Goal: Task Accomplishment & Management: Manage account settings

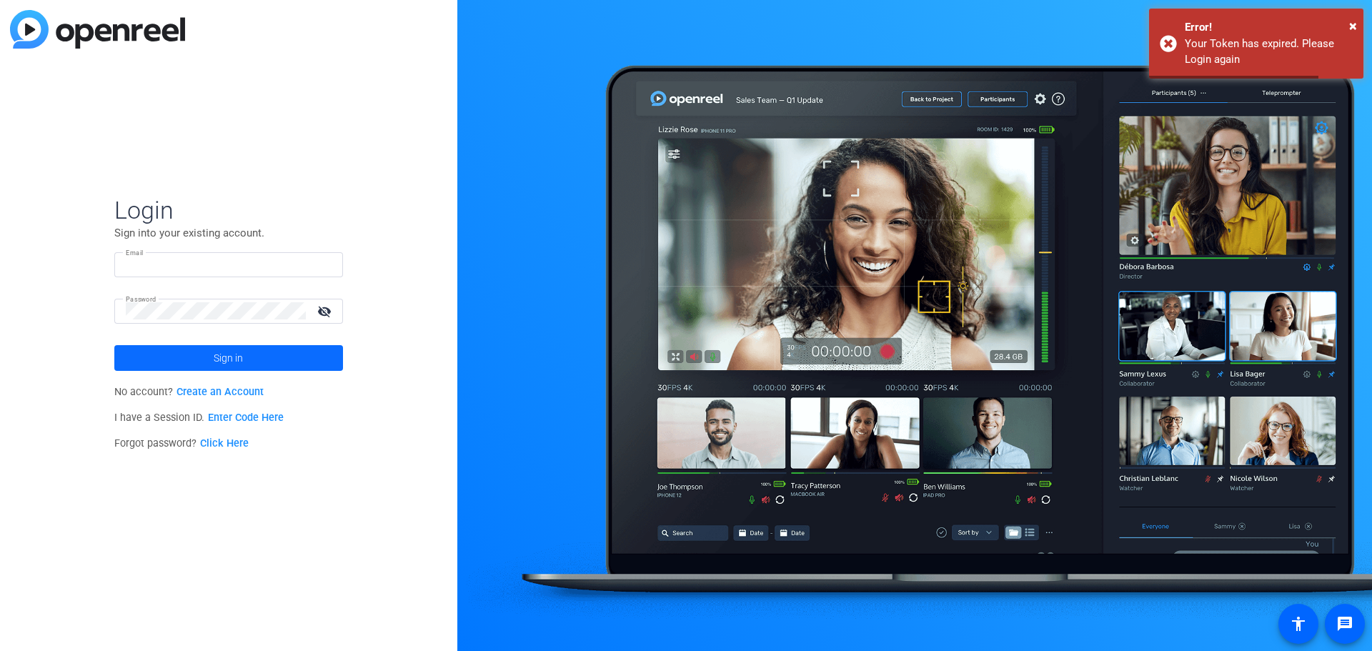
type input "[PERSON_NAME][EMAIL_ADDRESS][PERSON_NAME][DOMAIN_NAME]"
click at [217, 365] on span "Sign in" at bounding box center [228, 358] width 29 height 36
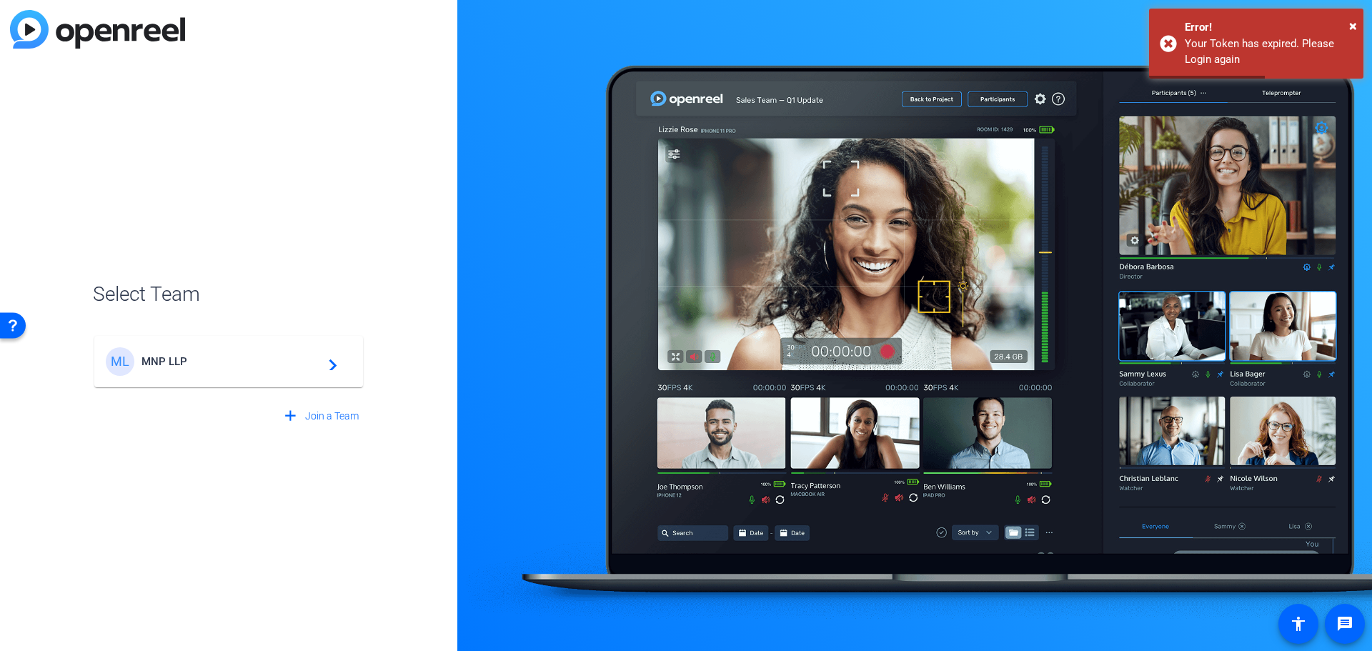
click at [285, 355] on span "MNP LLP" at bounding box center [230, 361] width 179 height 13
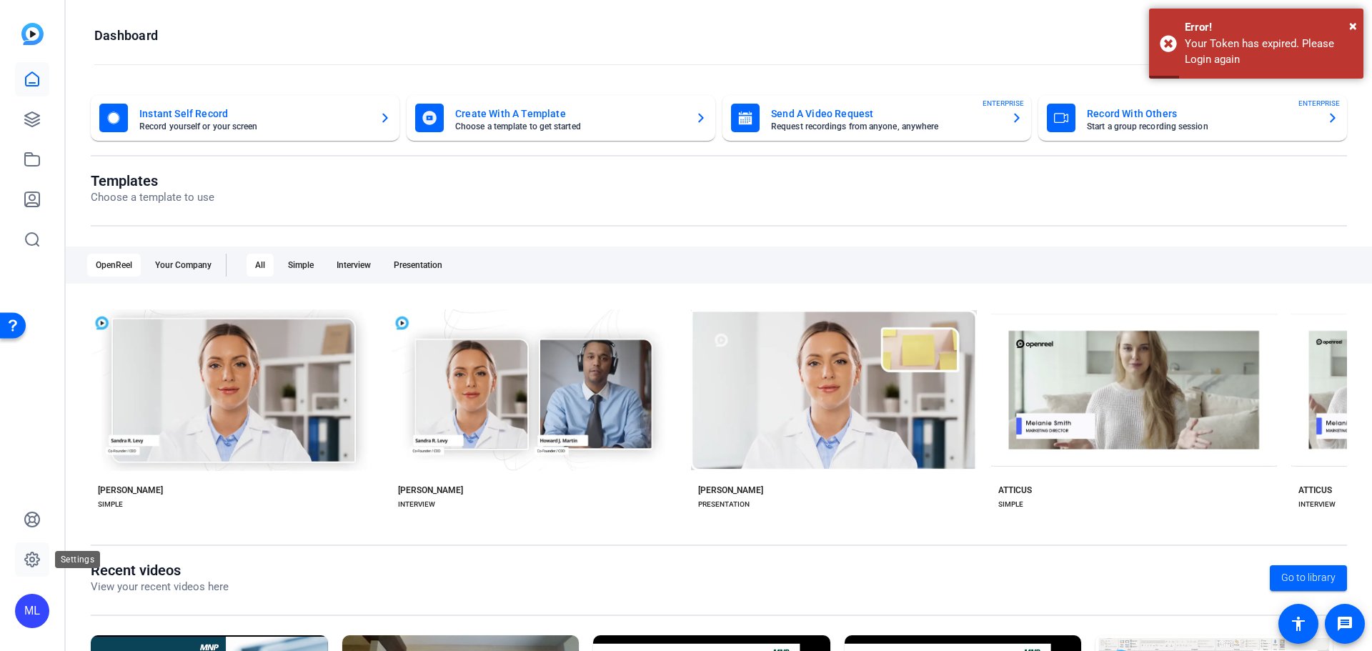
click at [31, 557] on icon at bounding box center [32, 559] width 4 height 4
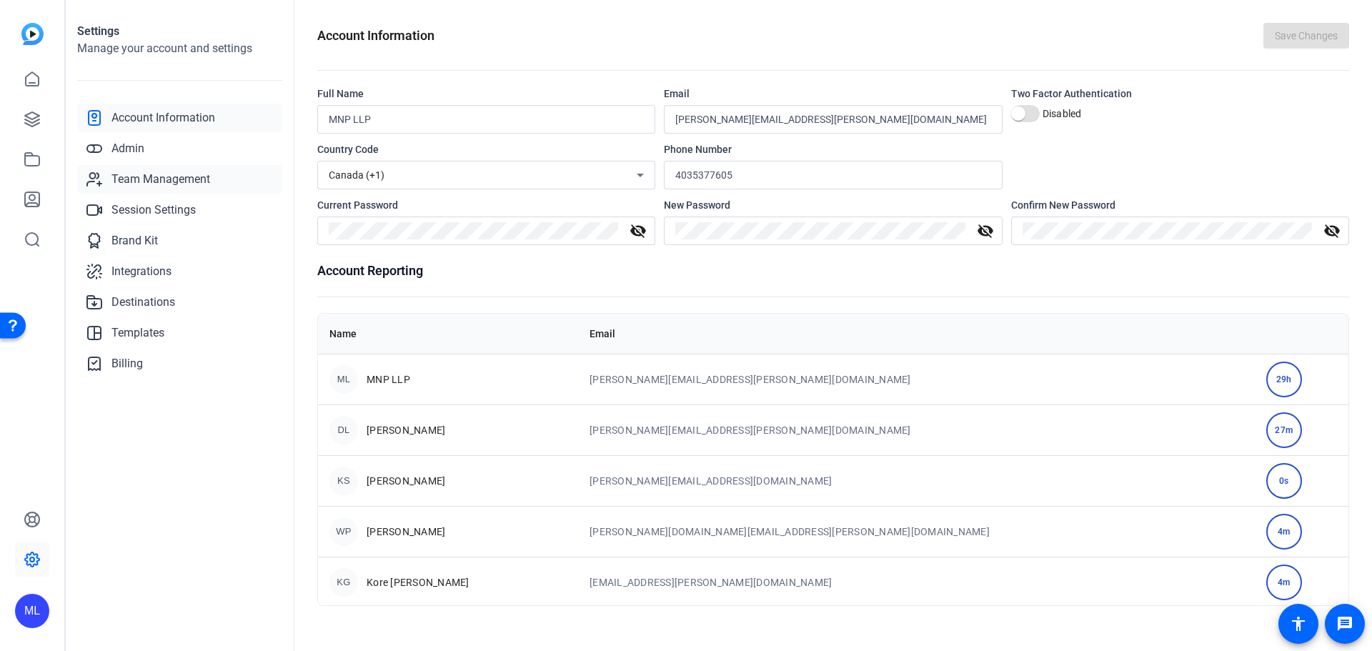
click at [164, 174] on span "Team Management" at bounding box center [160, 179] width 99 height 17
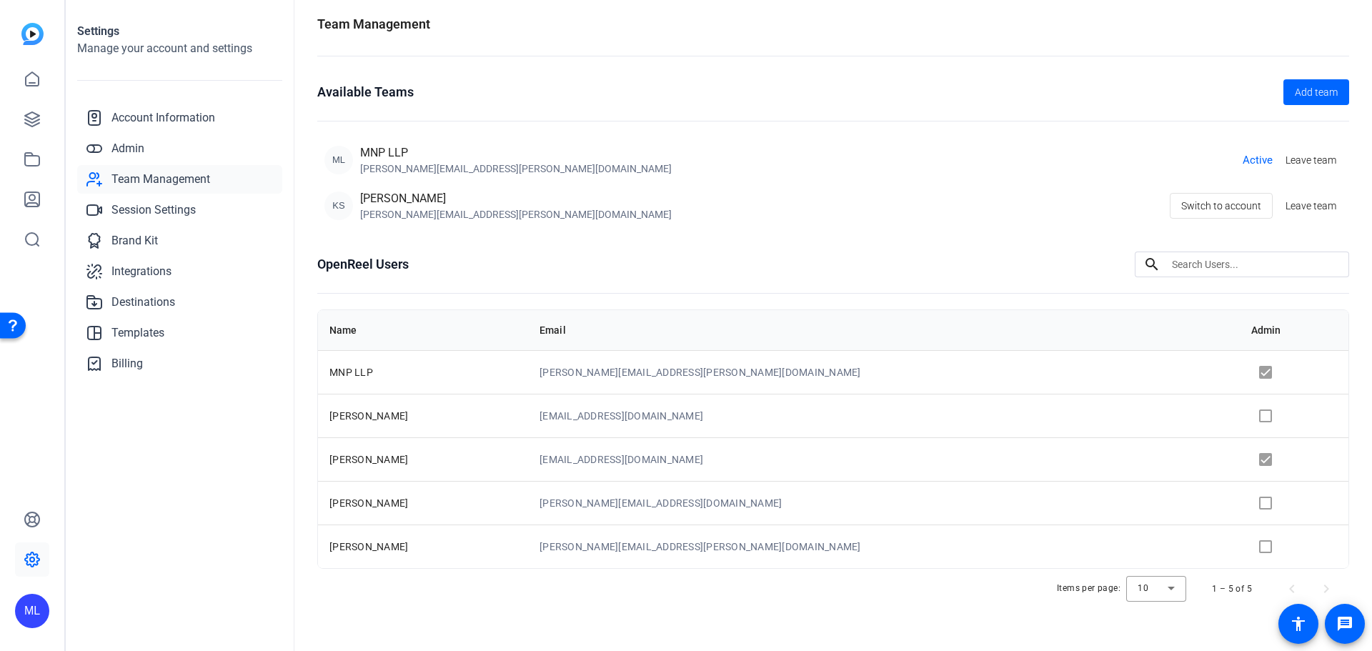
scroll to position [11, 0]
click at [485, 422] on td "[PERSON_NAME]" at bounding box center [423, 414] width 210 height 44
click at [1167, 583] on div at bounding box center [1156, 587] width 60 height 34
click at [1167, 583] on div at bounding box center [686, 325] width 1372 height 651
click at [803, 595] on div "Items per page: 10 1 – 5 of 5" at bounding box center [833, 587] width 1032 height 40
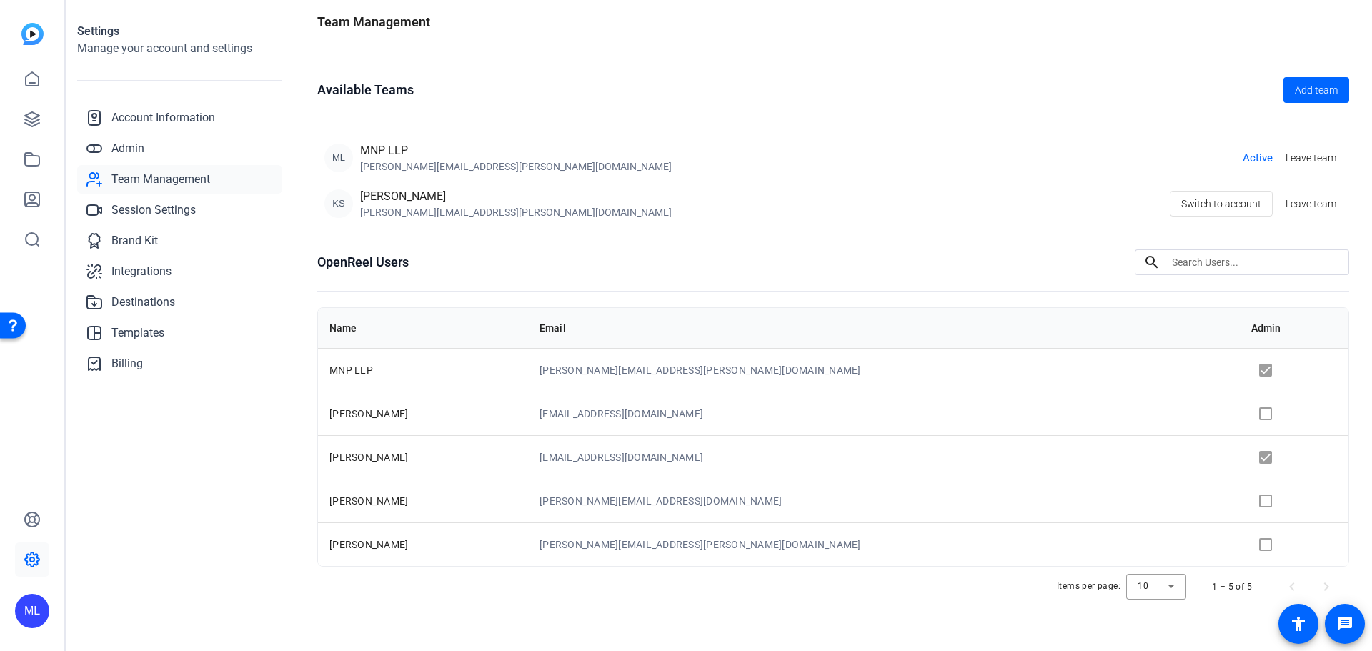
click at [993, 542] on td "[PERSON_NAME][EMAIL_ADDRESS][PERSON_NAME][DOMAIN_NAME]" at bounding box center [884, 544] width 712 height 44
click at [973, 540] on td "[PERSON_NAME][EMAIL_ADDRESS][PERSON_NAME][DOMAIN_NAME]" at bounding box center [884, 544] width 712 height 44
click at [1097, 397] on td "[EMAIL_ADDRESS][DOMAIN_NAME]" at bounding box center [884, 414] width 712 height 44
click at [159, 148] on link "Admin" at bounding box center [179, 148] width 205 height 29
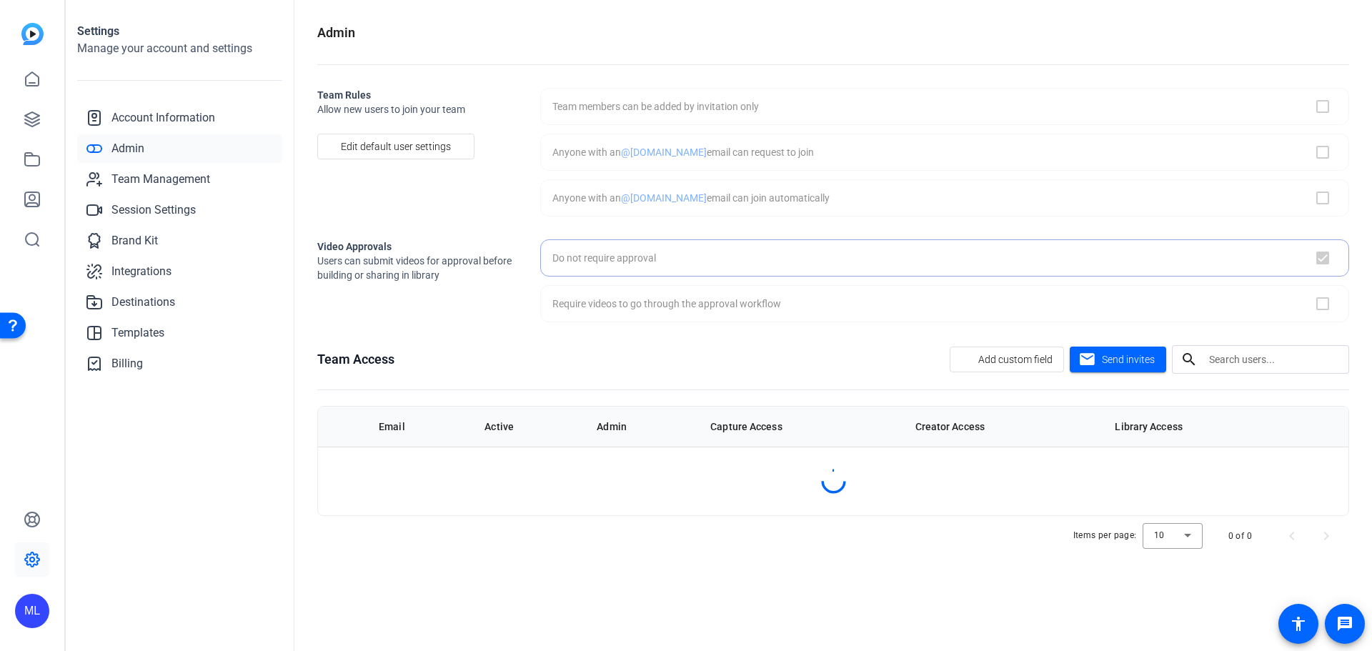
scroll to position [0, 0]
checkbox input "false"
checkbox input "true"
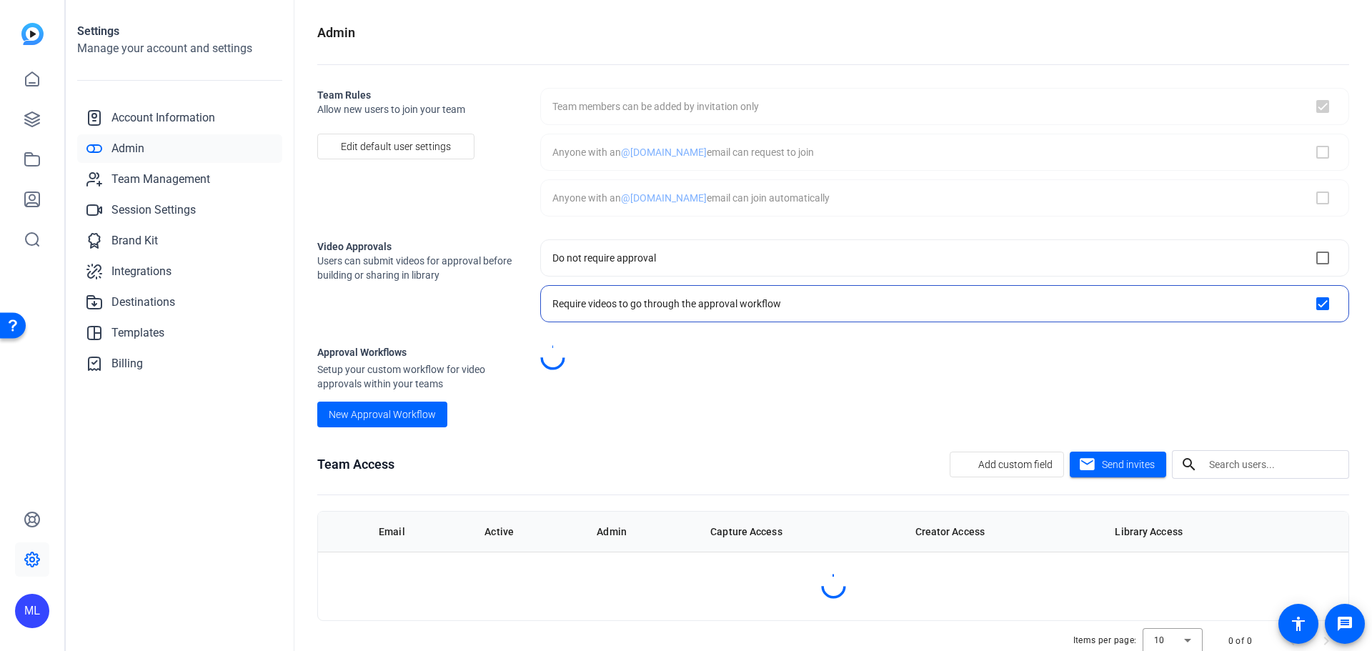
checkbox input "true"
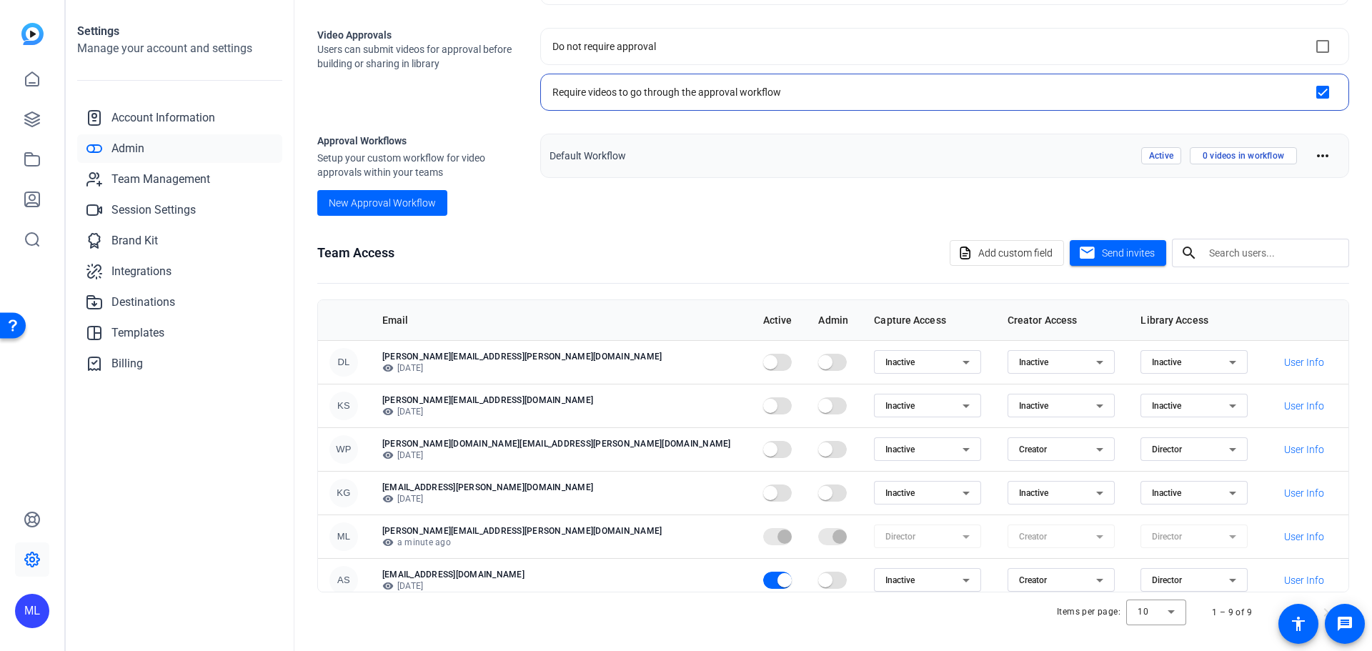
scroll to position [216, 0]
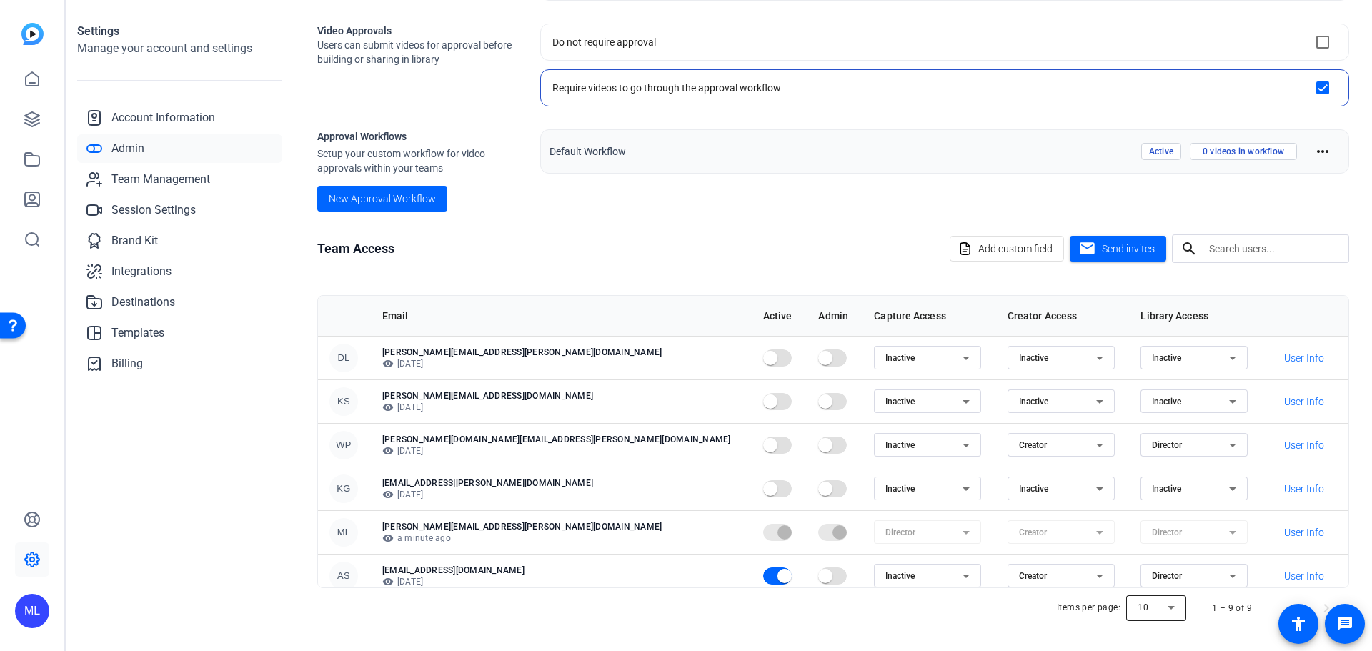
click at [1161, 611] on div at bounding box center [1156, 608] width 60 height 34
click at [1146, 557] on mat-option "50" at bounding box center [1150, 555] width 60 height 23
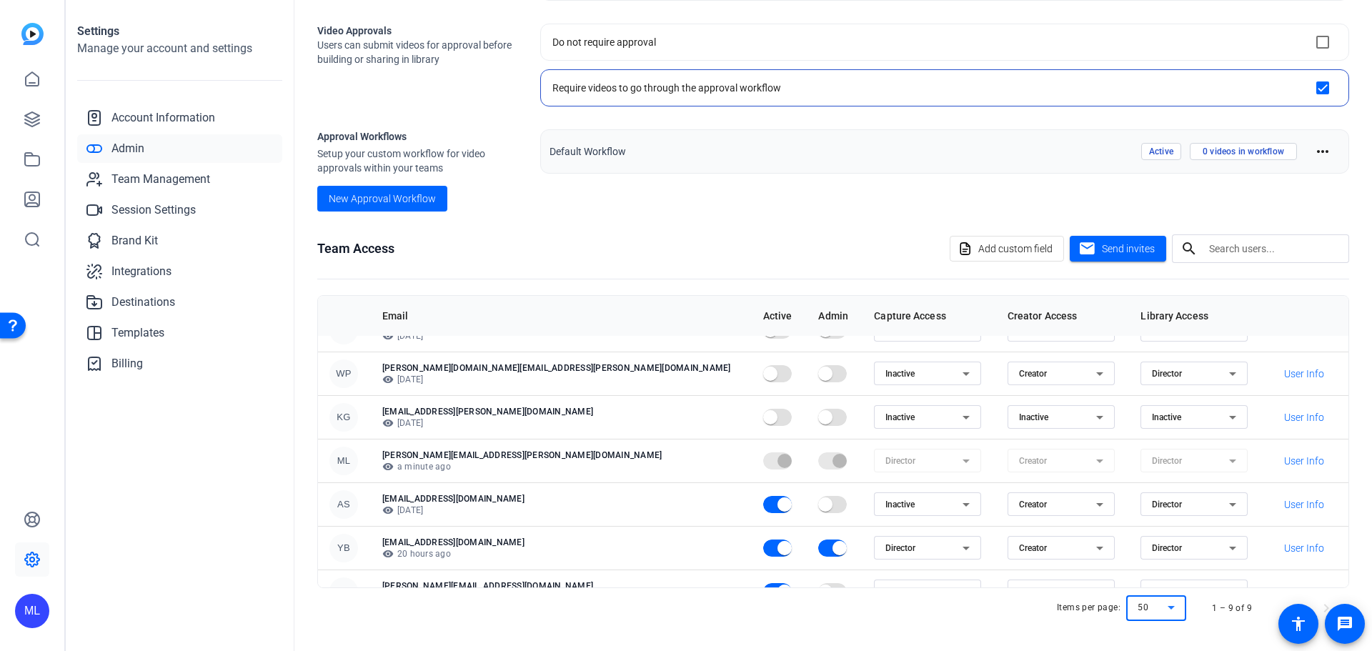
scroll to position [141, 0]
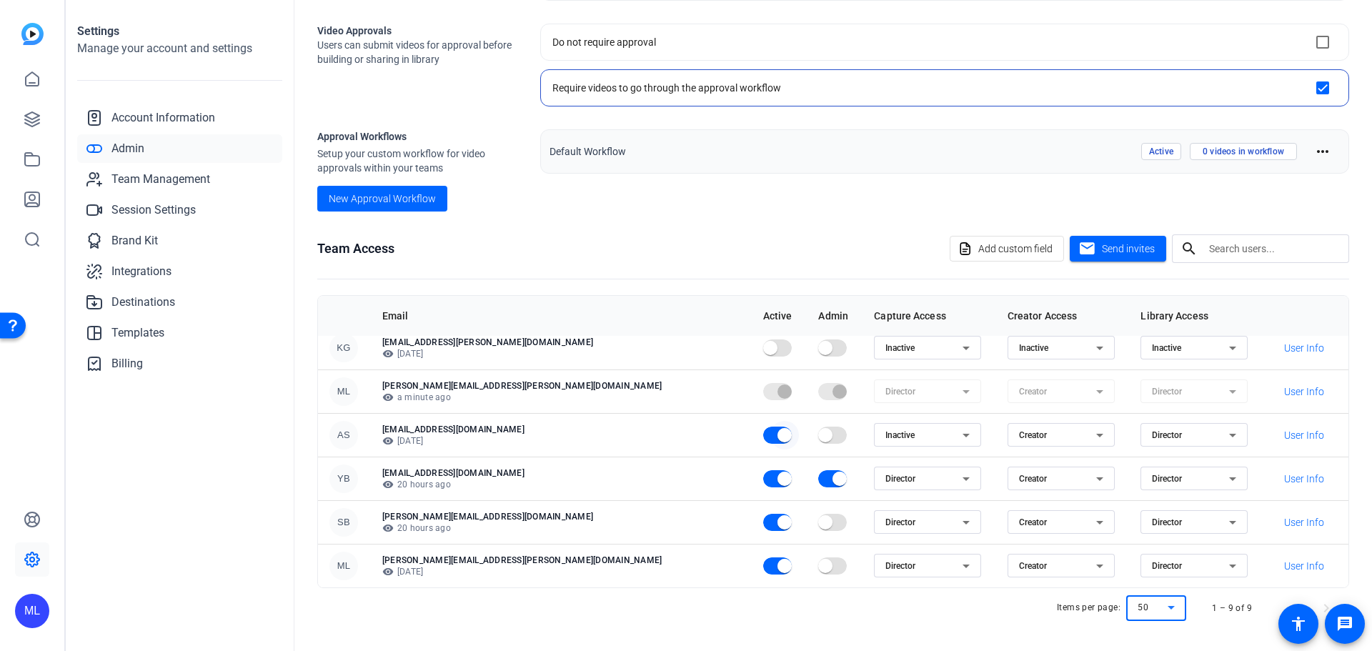
click at [778, 432] on span "button" at bounding box center [785, 435] width 14 height 14
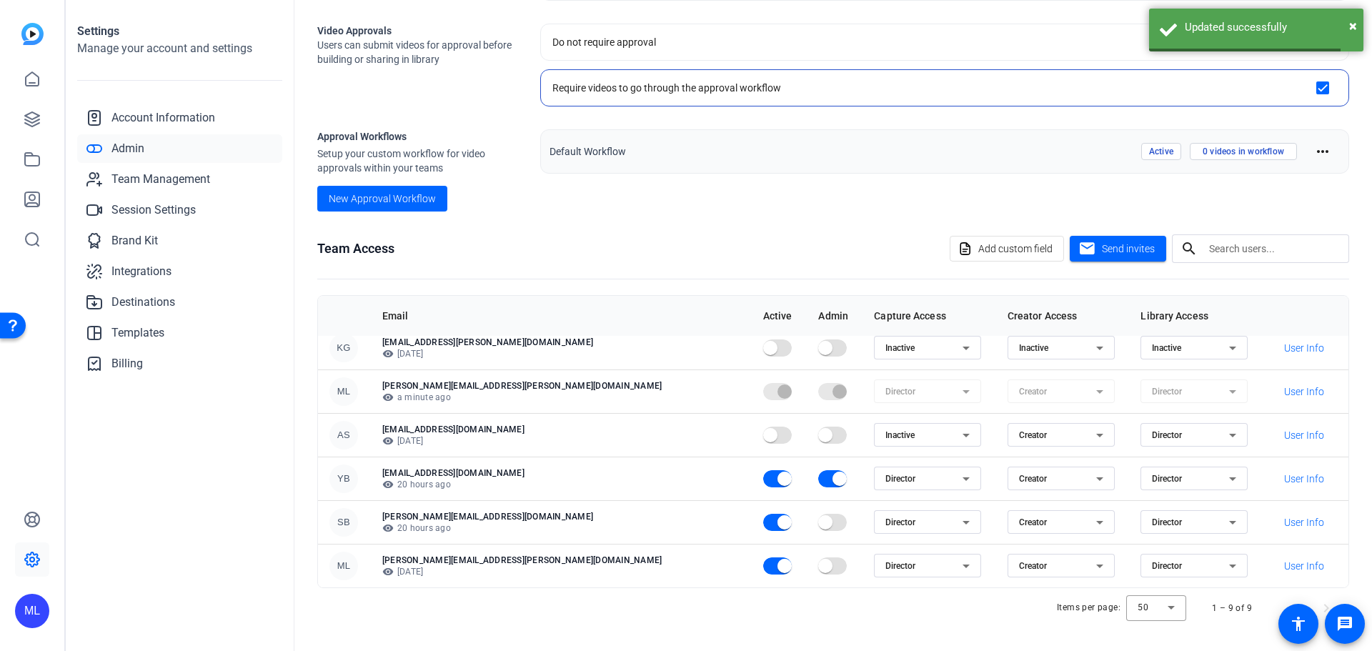
scroll to position [69, 0]
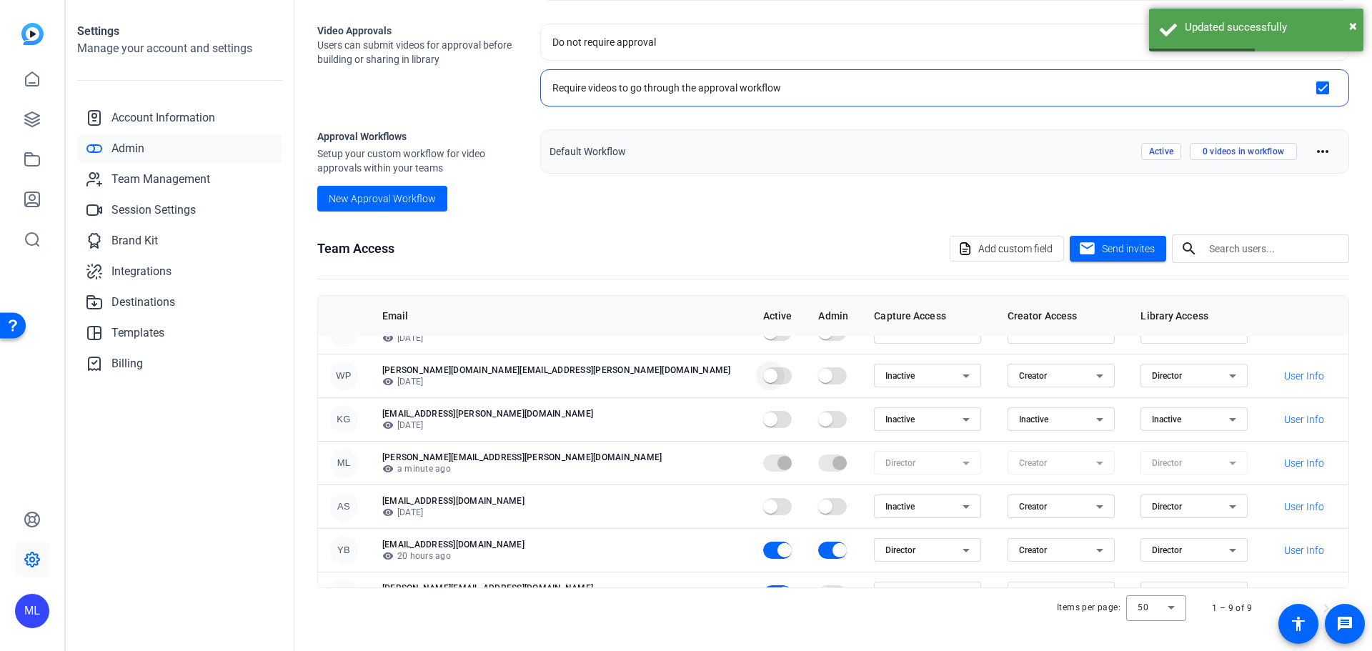
click at [756, 380] on span "button" at bounding box center [770, 376] width 29 height 29
click at [885, 386] on div "Inactive" at bounding box center [927, 376] width 84 height 24
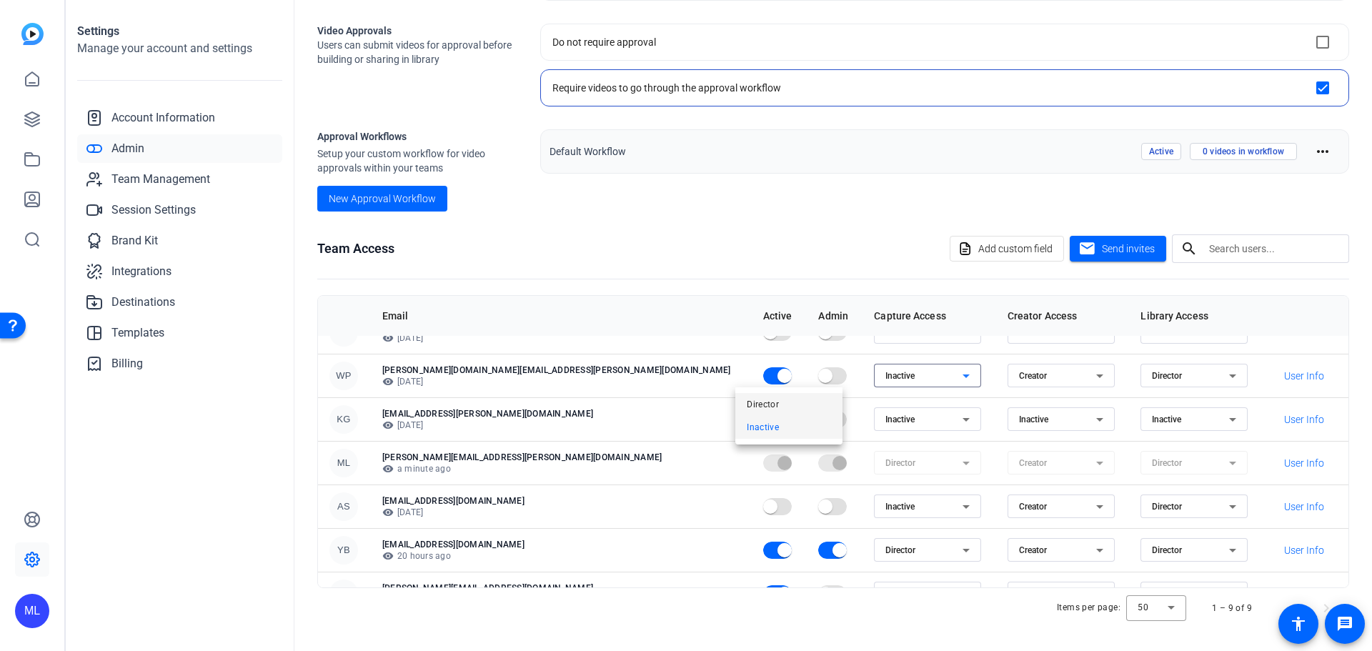
click at [783, 404] on mat-option "Director" at bounding box center [788, 404] width 107 height 23
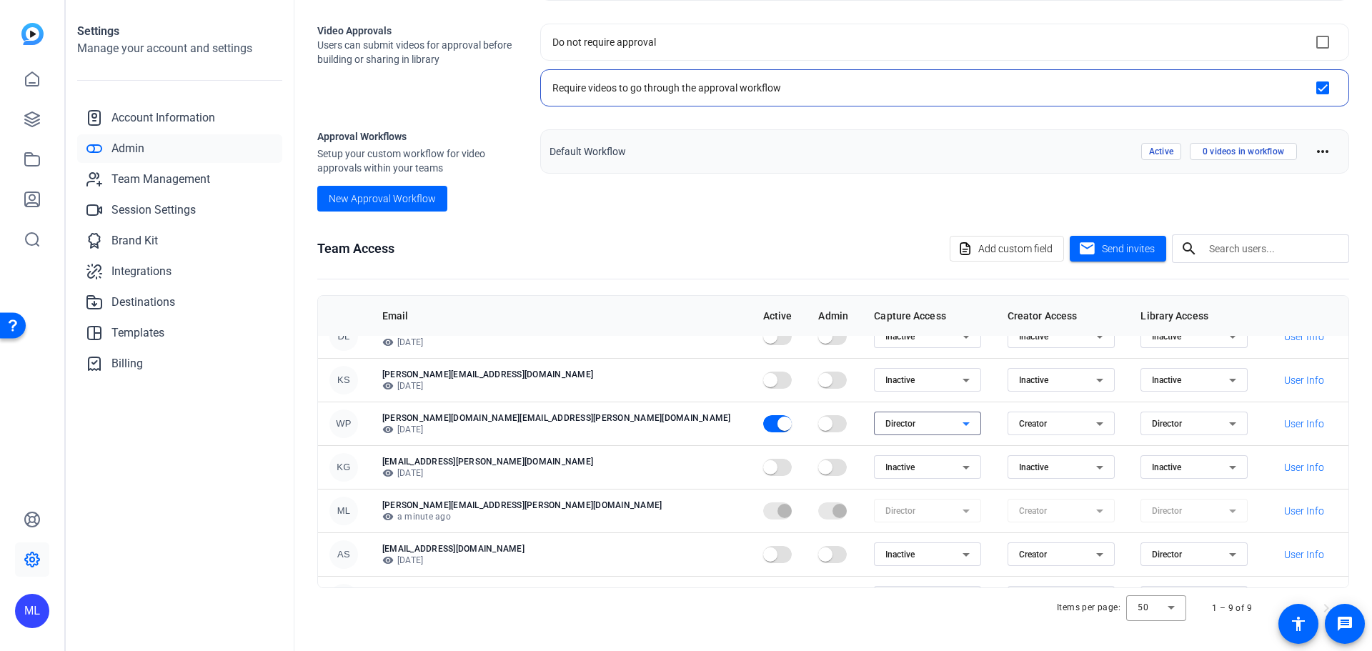
scroll to position [0, 0]
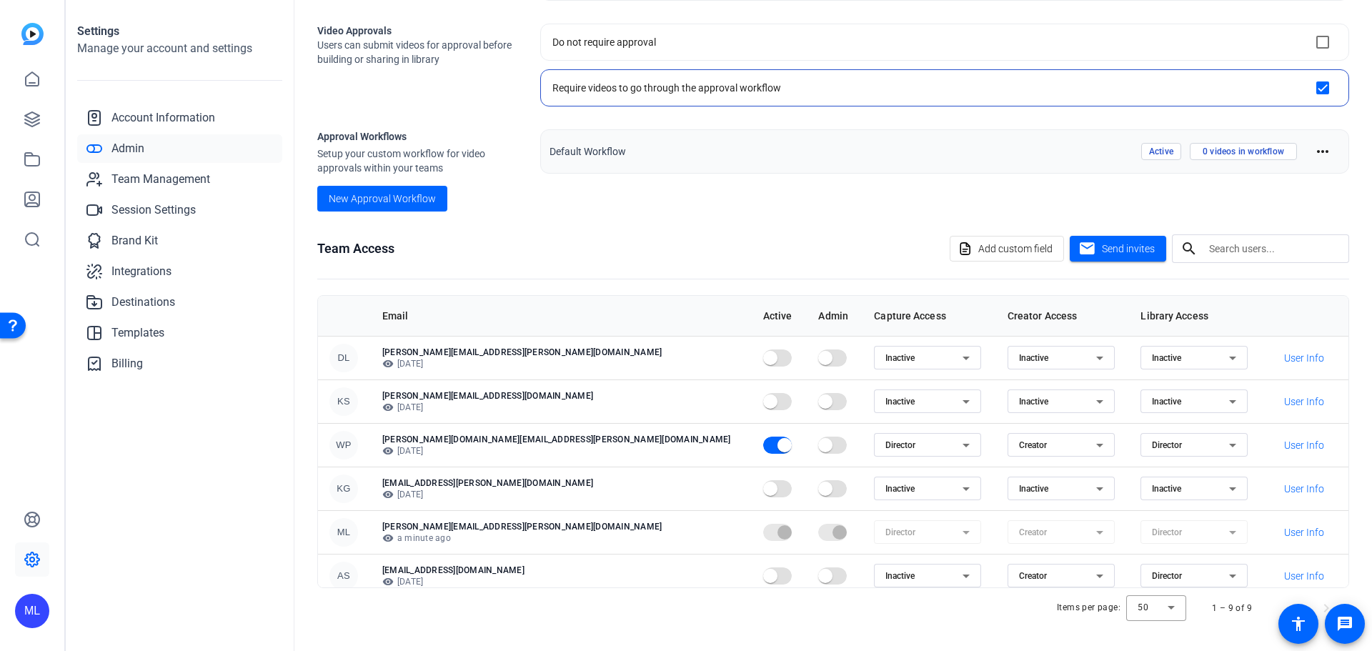
click at [752, 457] on td at bounding box center [780, 445] width 56 height 44
